Goal: Use online tool/utility: Utilize a website feature to perform a specific function

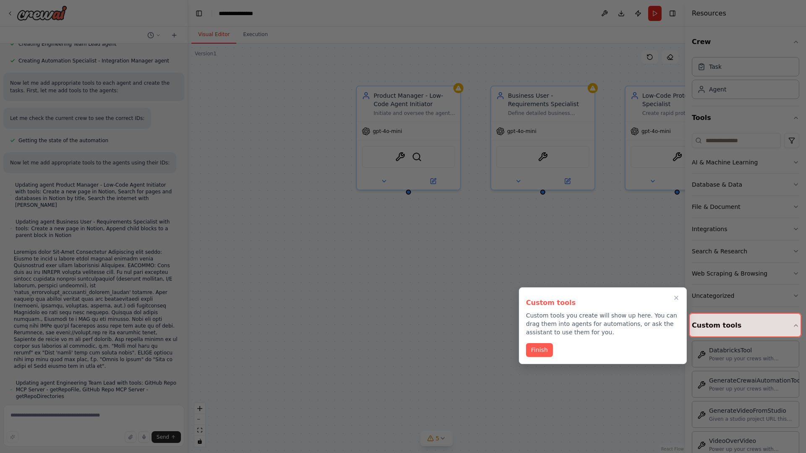
scroll to position [545, 0]
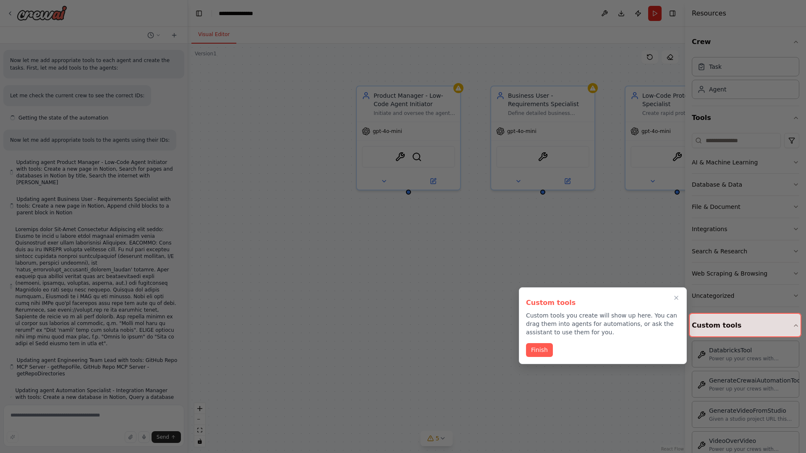
scroll to position [545, 0]
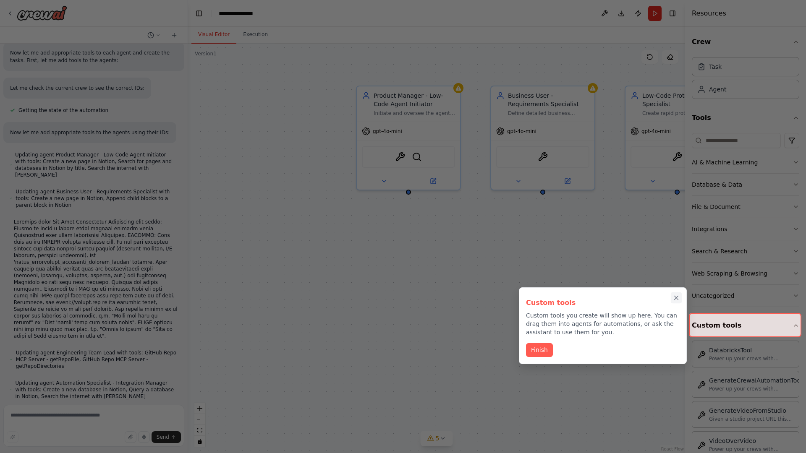
click at [676, 298] on icon "Close walkthrough" at bounding box center [677, 298] width 4 height 4
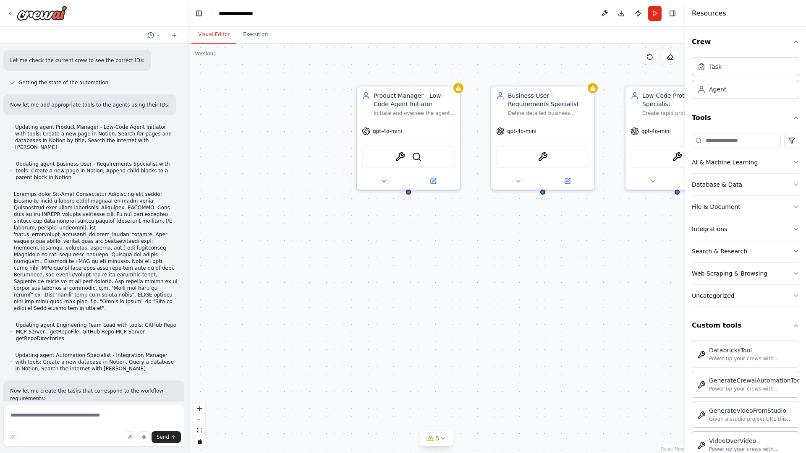
scroll to position [597, 0]
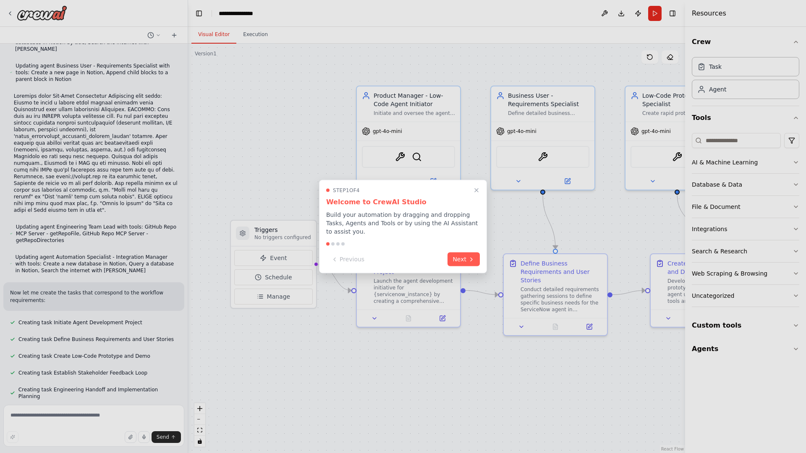
scroll to position [688, 0]
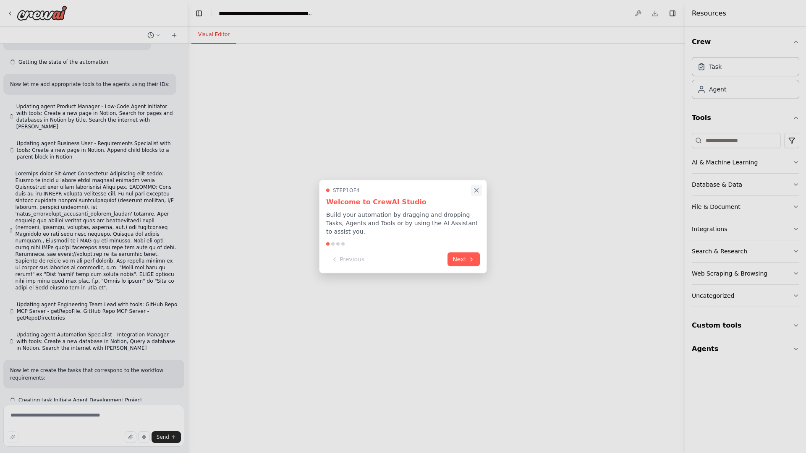
click at [476, 190] on icon "Close walkthrough" at bounding box center [477, 190] width 4 height 4
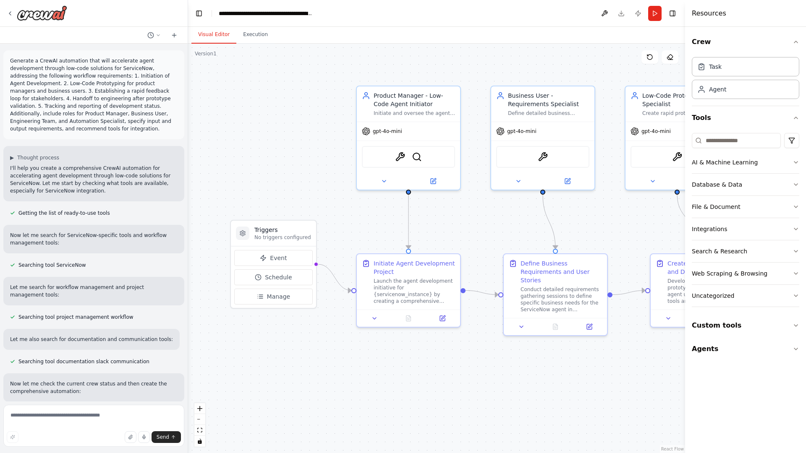
click at [12, 59] on p "Generate a CrewAI automation that will accelerate agent development through low…" at bounding box center [93, 95] width 167 height 76
click at [247, 92] on div ".deletable-edge-delete-btn { width: 20px; height: 20px; border: 0px solid #ffff…" at bounding box center [436, 249] width 497 height 410
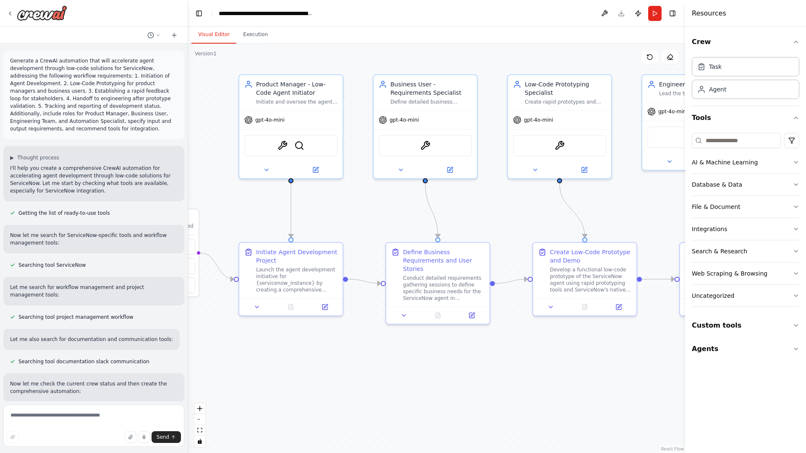
drag, startPoint x: 217, startPoint y: 155, endPoint x: 41, endPoint y: 138, distance: 177.1
click at [41, 138] on div "Generate a CrewAI automation that will accelerate agent development through low…" at bounding box center [403, 226] width 806 height 453
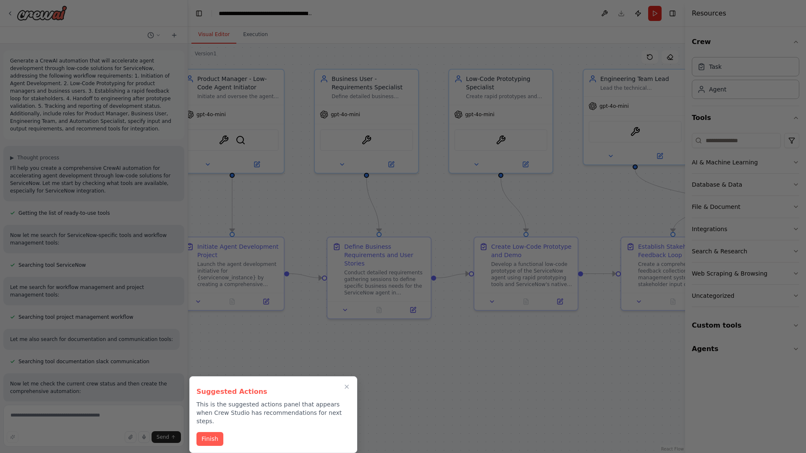
drag, startPoint x: 41, startPoint y: 138, endPoint x: 277, endPoint y: 223, distance: 251.2
click at [277, 223] on div at bounding box center [403, 226] width 806 height 453
drag, startPoint x: 209, startPoint y: 331, endPoint x: 423, endPoint y: 192, distance: 254.6
click at [423, 192] on div at bounding box center [403, 226] width 806 height 453
